Goal: Information Seeking & Learning: Learn about a topic

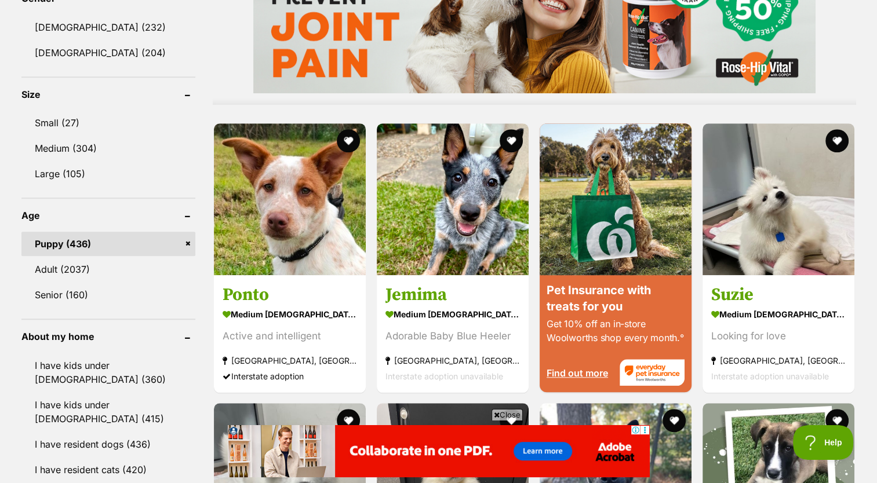
scroll to position [1033, 0]
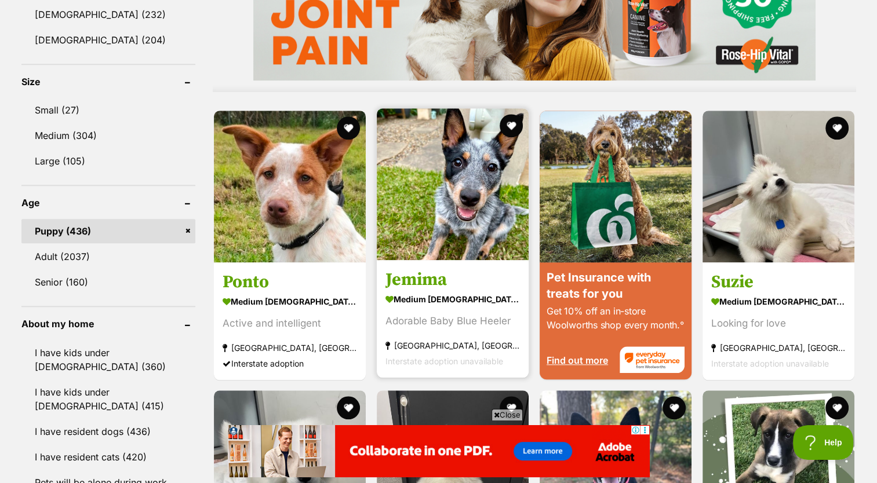
click at [449, 315] on div "Adorable Baby Blue Heeler" at bounding box center [452, 321] width 134 height 16
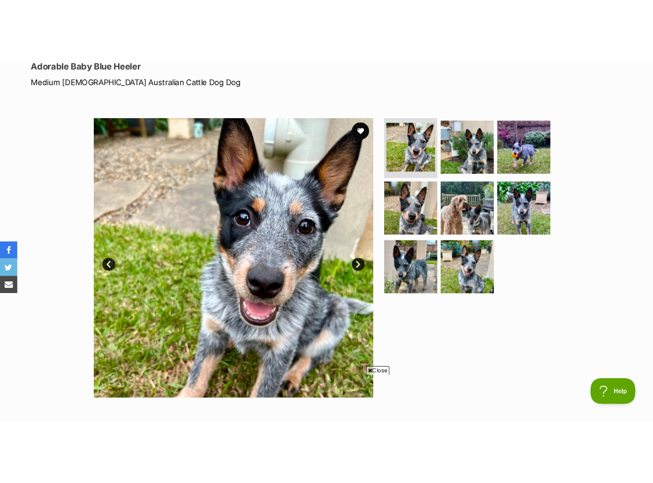
scroll to position [163, 0]
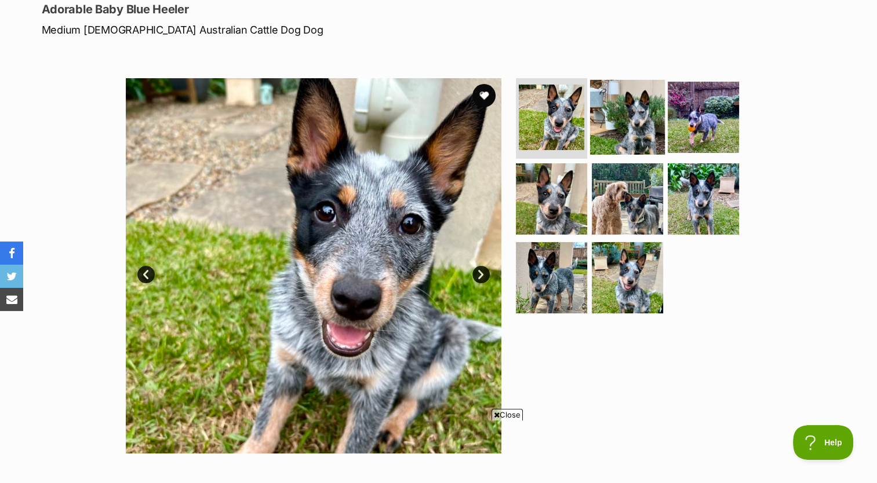
click at [630, 130] on img at bounding box center [627, 116] width 75 height 75
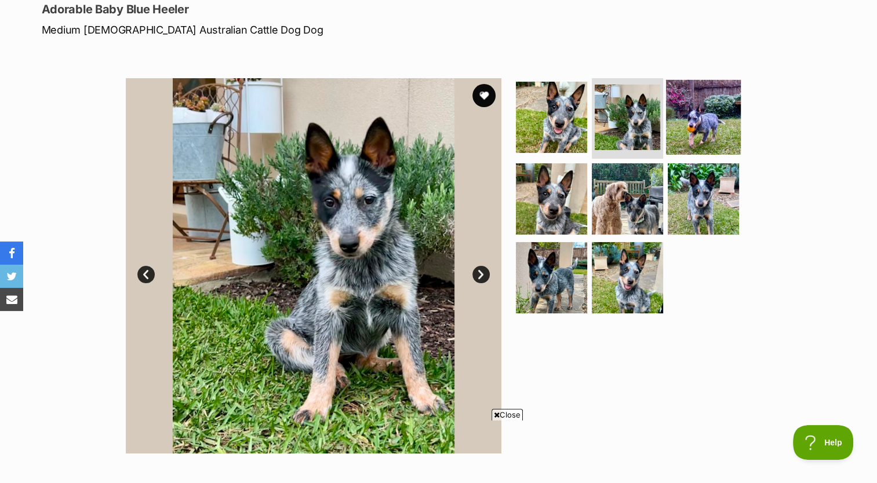
click at [672, 126] on img at bounding box center [703, 116] width 75 height 75
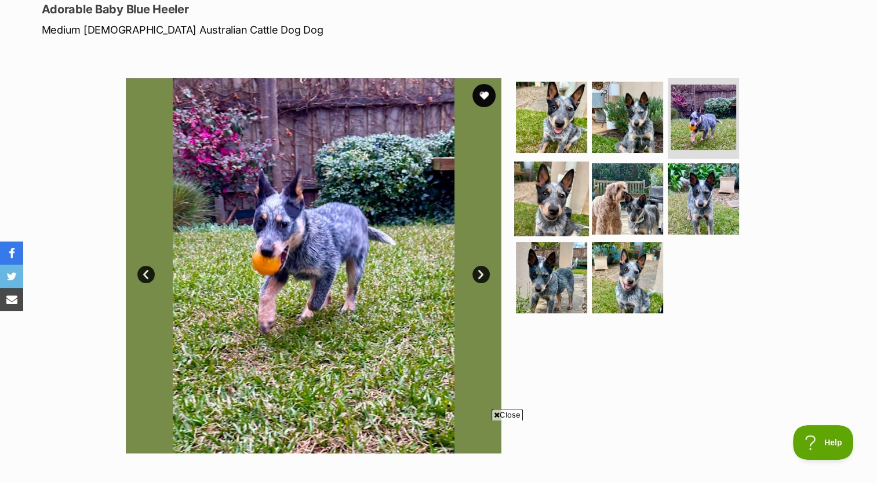
click at [553, 206] on img at bounding box center [551, 199] width 75 height 75
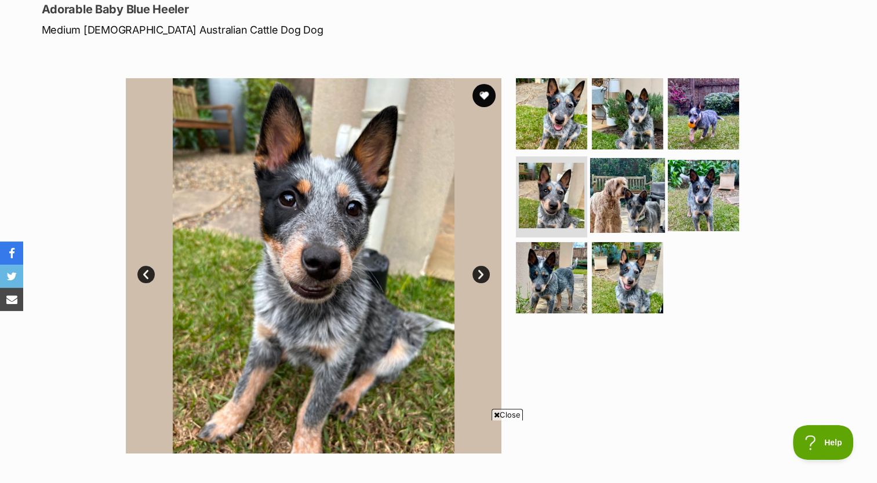
click at [624, 191] on img at bounding box center [627, 195] width 75 height 75
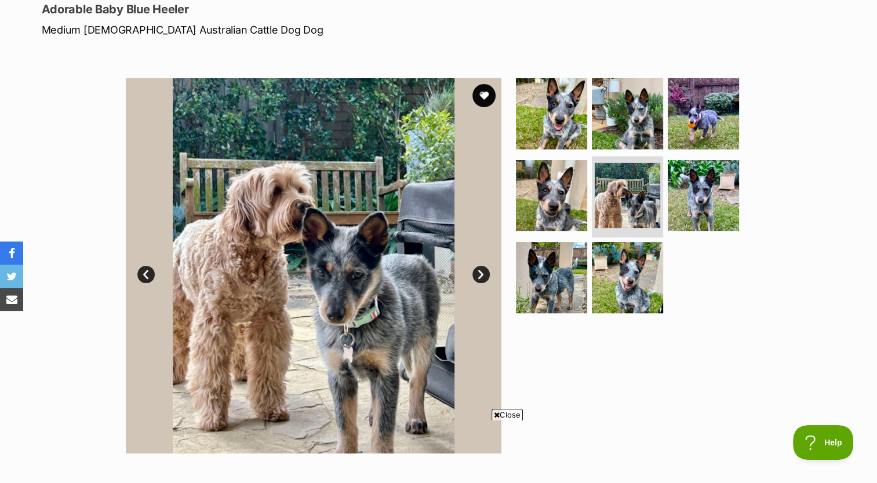
scroll to position [0, 0]
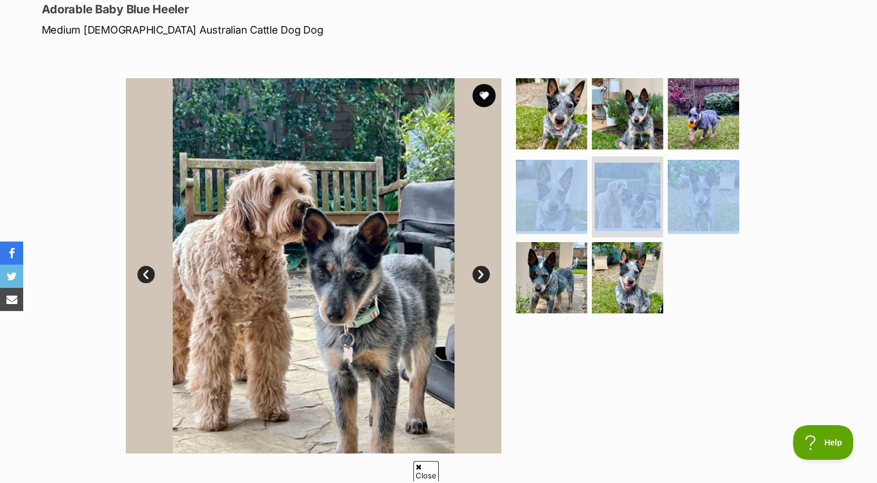
drag, startPoint x: 874, startPoint y: 119, endPoint x: 878, endPoint y: 211, distance: 92.2
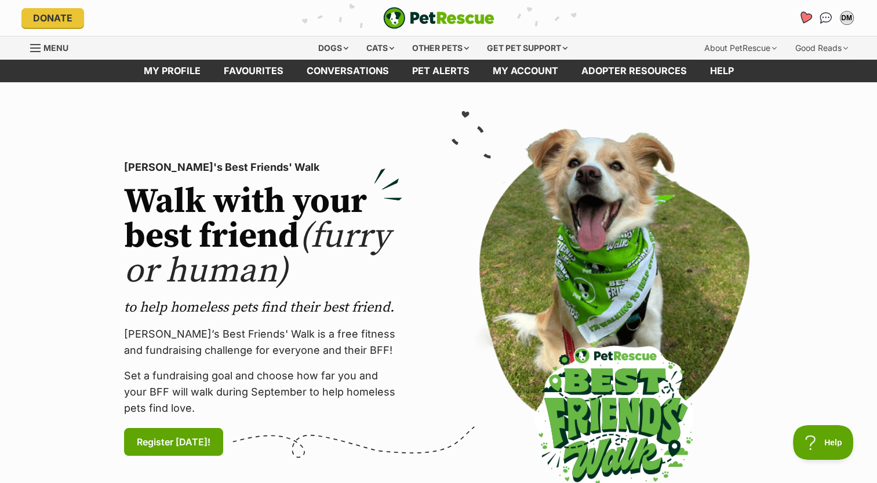
click at [808, 20] on icon "Favourites" at bounding box center [804, 17] width 14 height 13
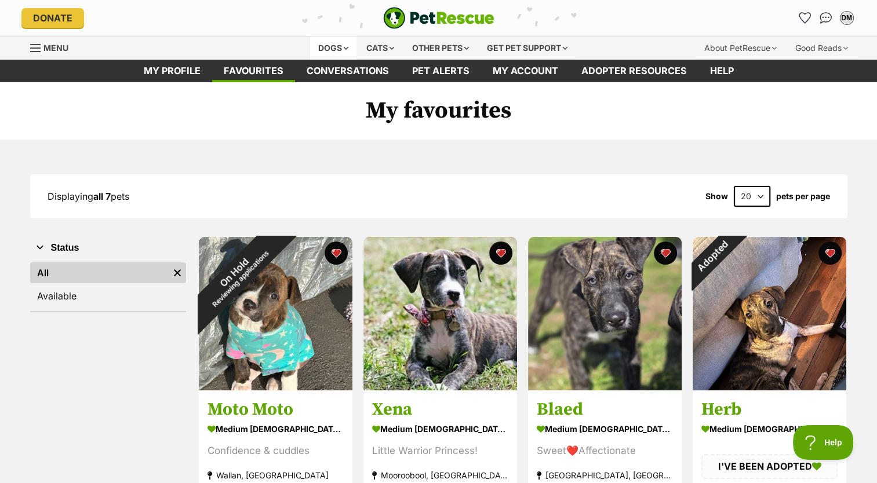
click at [316, 41] on div "Dogs" at bounding box center [333, 48] width 46 height 23
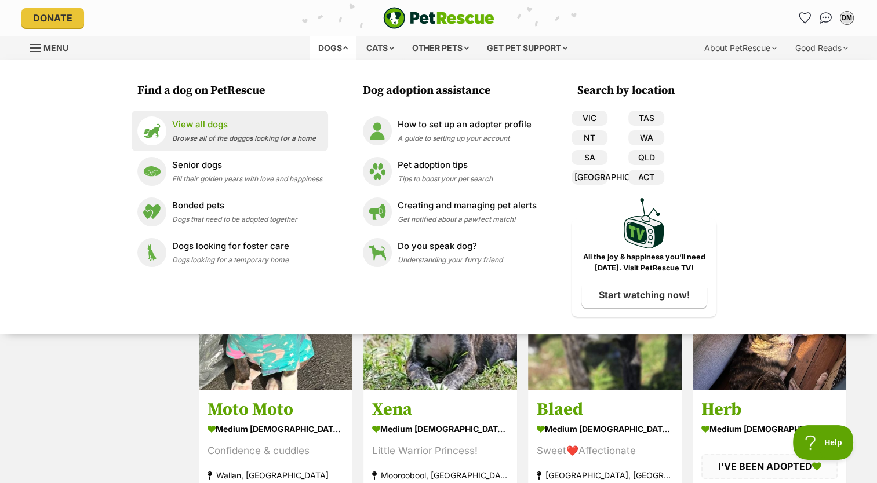
click at [199, 135] on span "Browse all of the doggos looking for a home" at bounding box center [244, 138] width 144 height 9
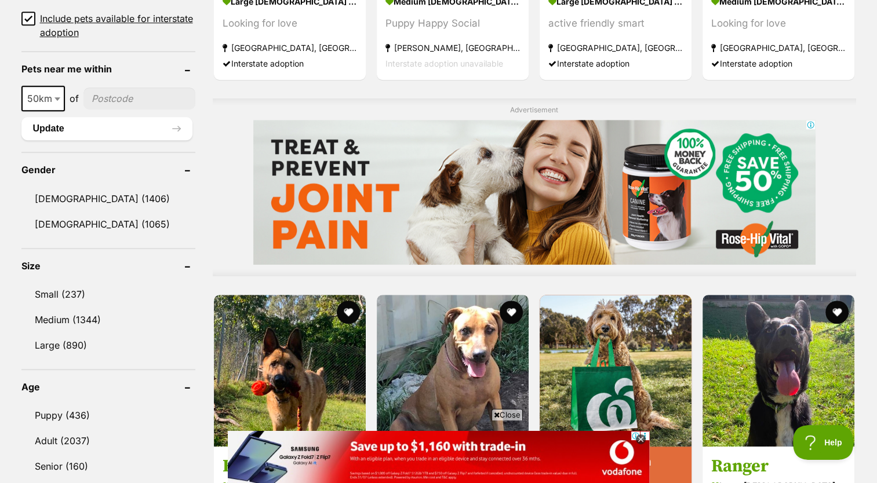
scroll to position [855, 0]
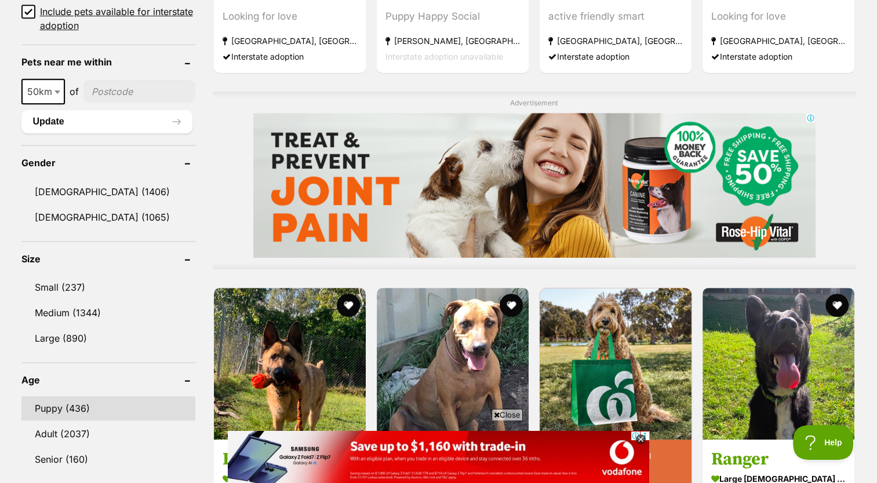
click at [61, 396] on link "Puppy (436)" at bounding box center [108, 408] width 174 height 24
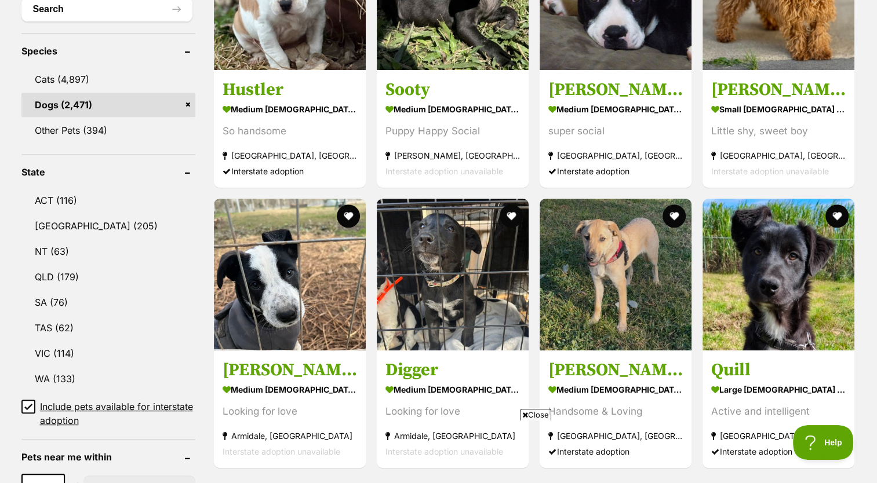
scroll to position [466, 0]
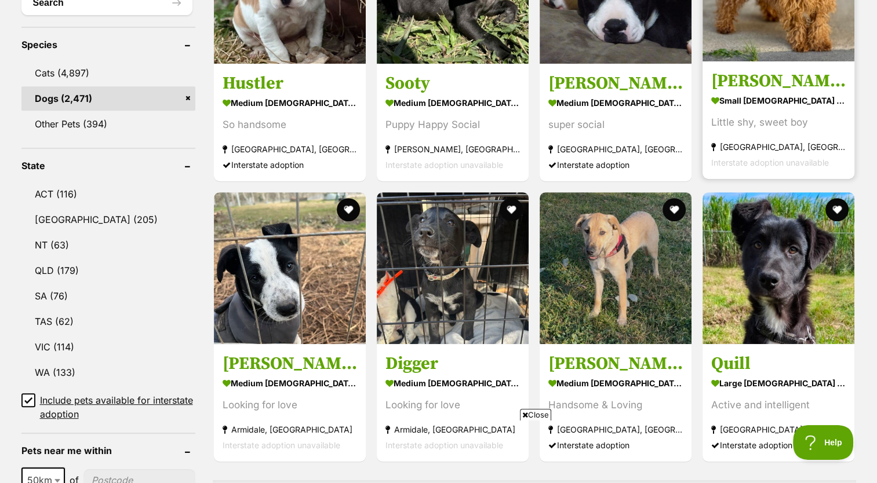
click at [766, 105] on strong "small [DEMOGRAPHIC_DATA] Dog" at bounding box center [778, 100] width 134 height 17
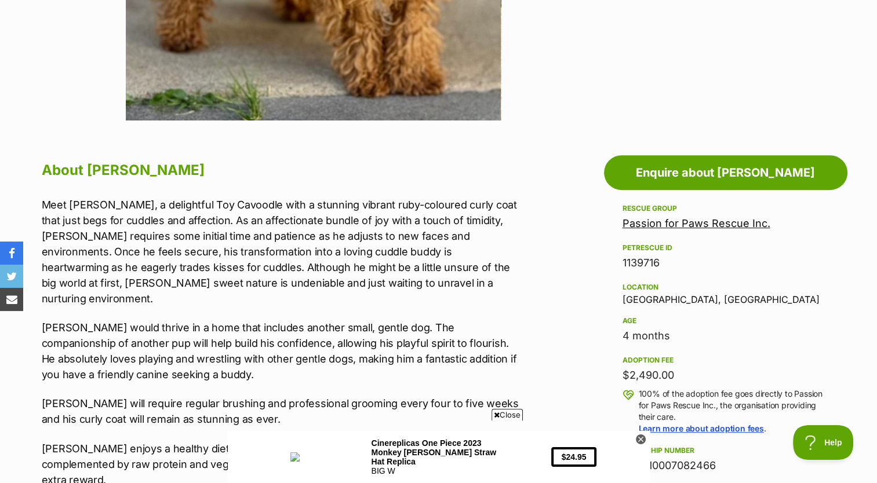
scroll to position [499, 0]
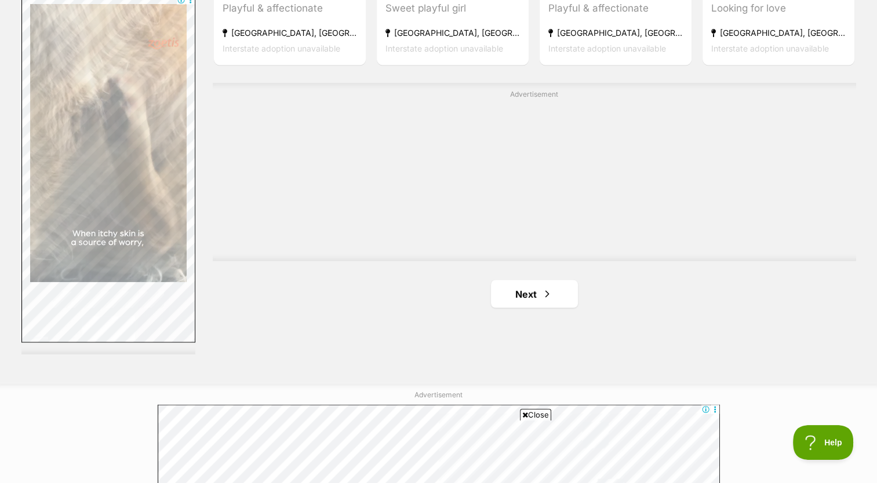
scroll to position [2019, 0]
